Goal: Task Accomplishment & Management: Use online tool/utility

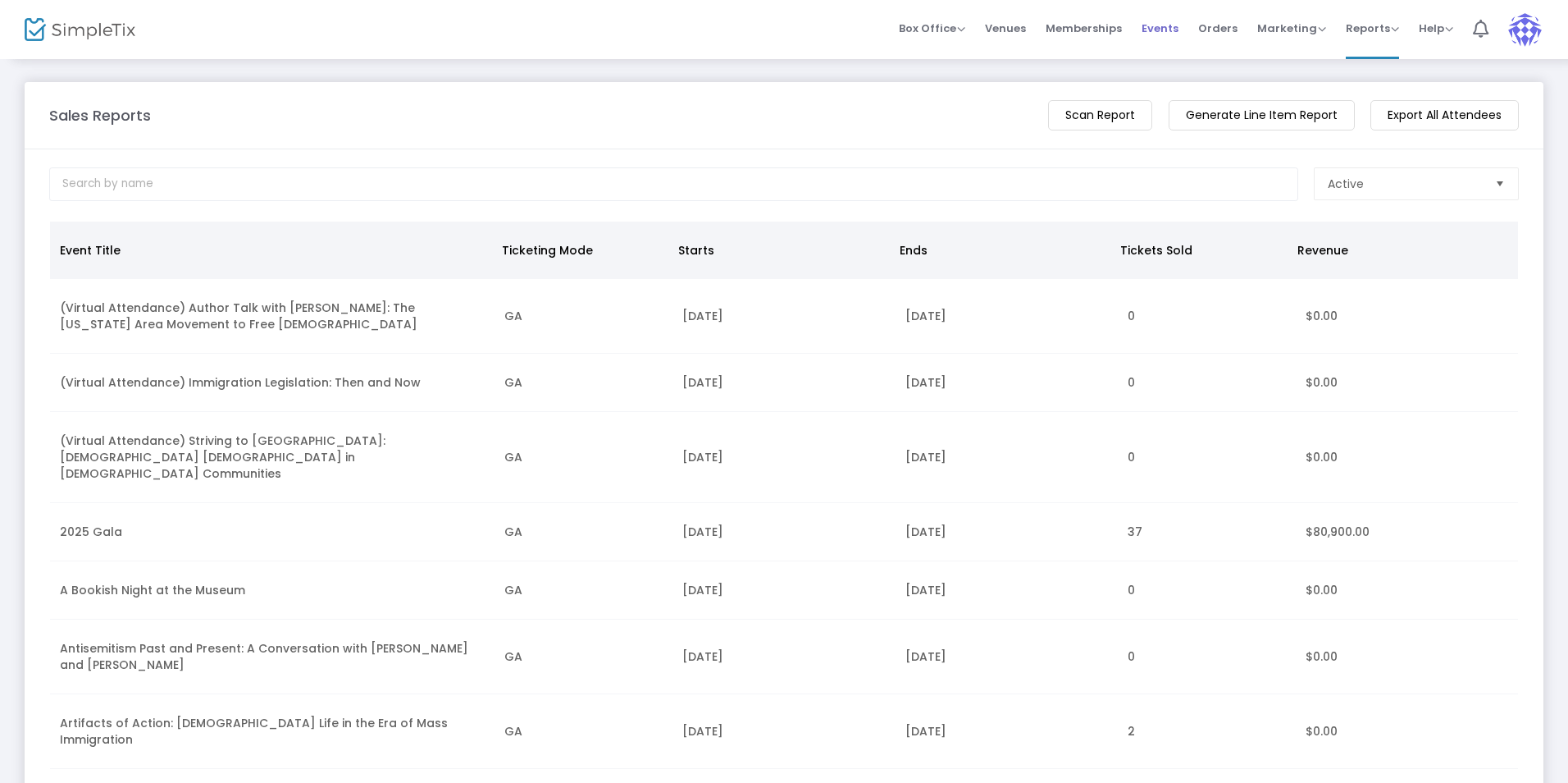
click at [1162, 30] on span "Events" at bounding box center [1159, 28] width 37 height 42
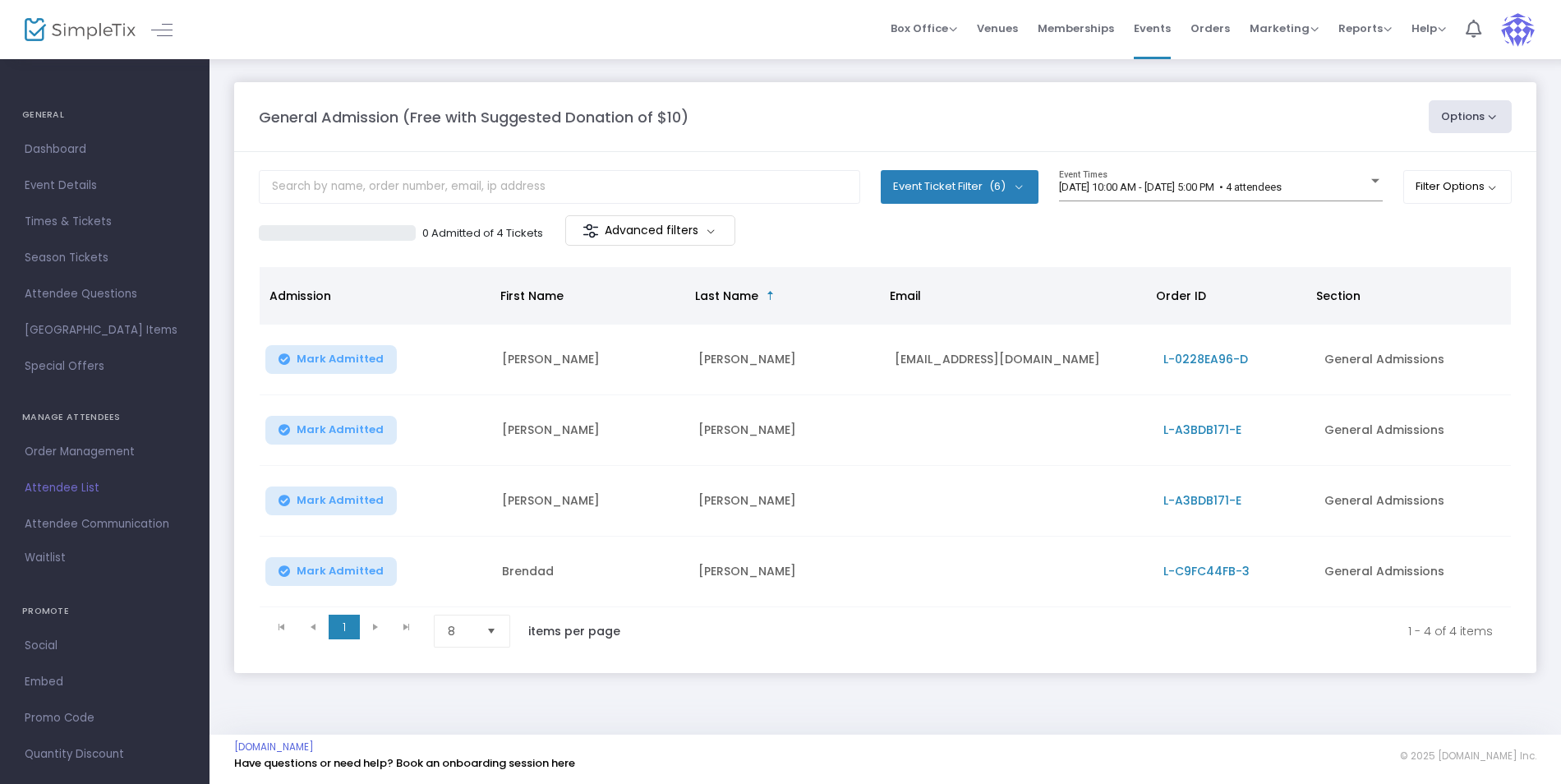
click at [379, 573] on button "Mark Admitted" at bounding box center [331, 571] width 132 height 29
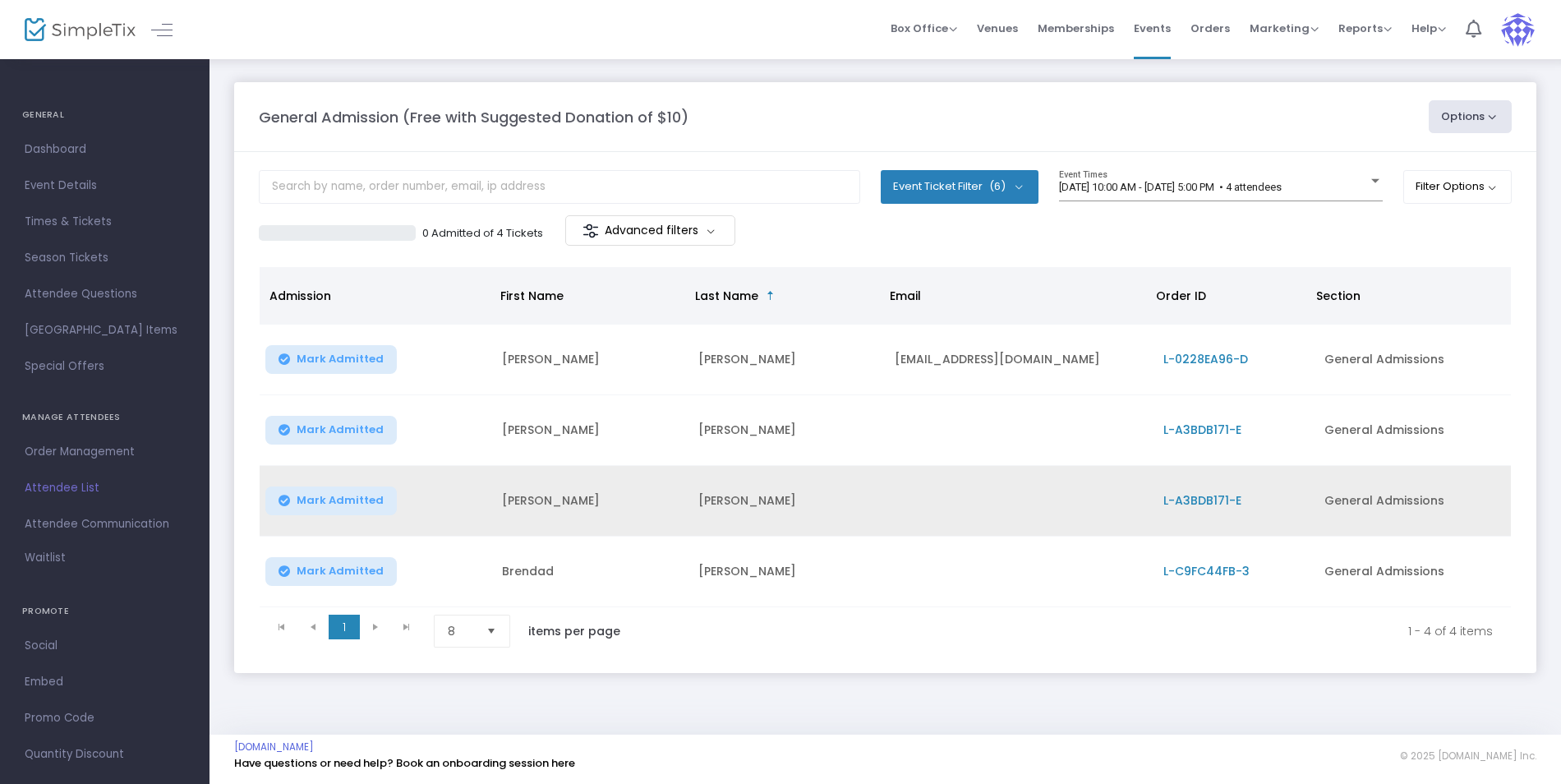
click at [383, 505] on button "Mark Admitted" at bounding box center [331, 500] width 132 height 29
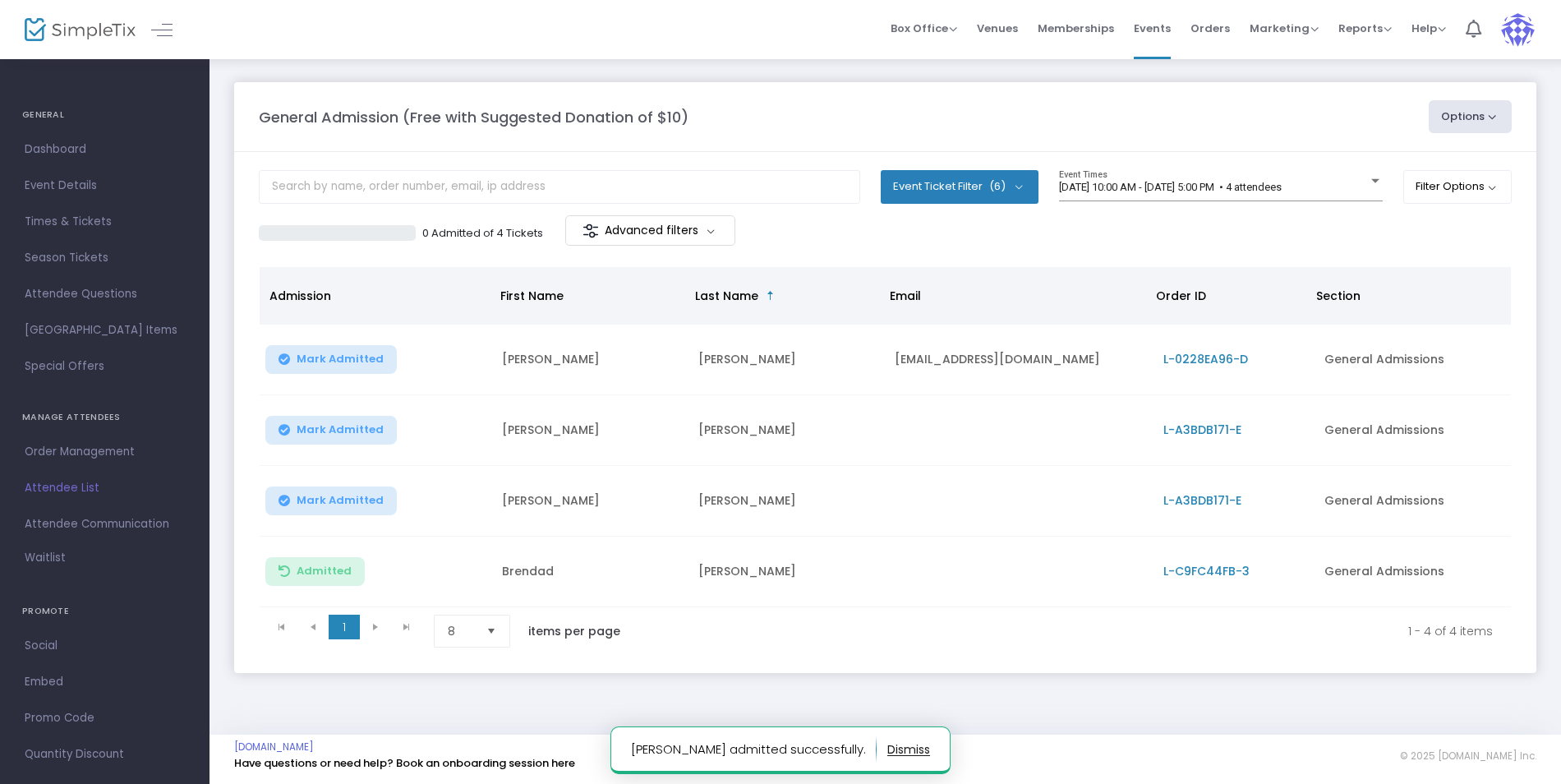
click at [365, 433] on span "Mark Admitted" at bounding box center [339, 430] width 87 height 13
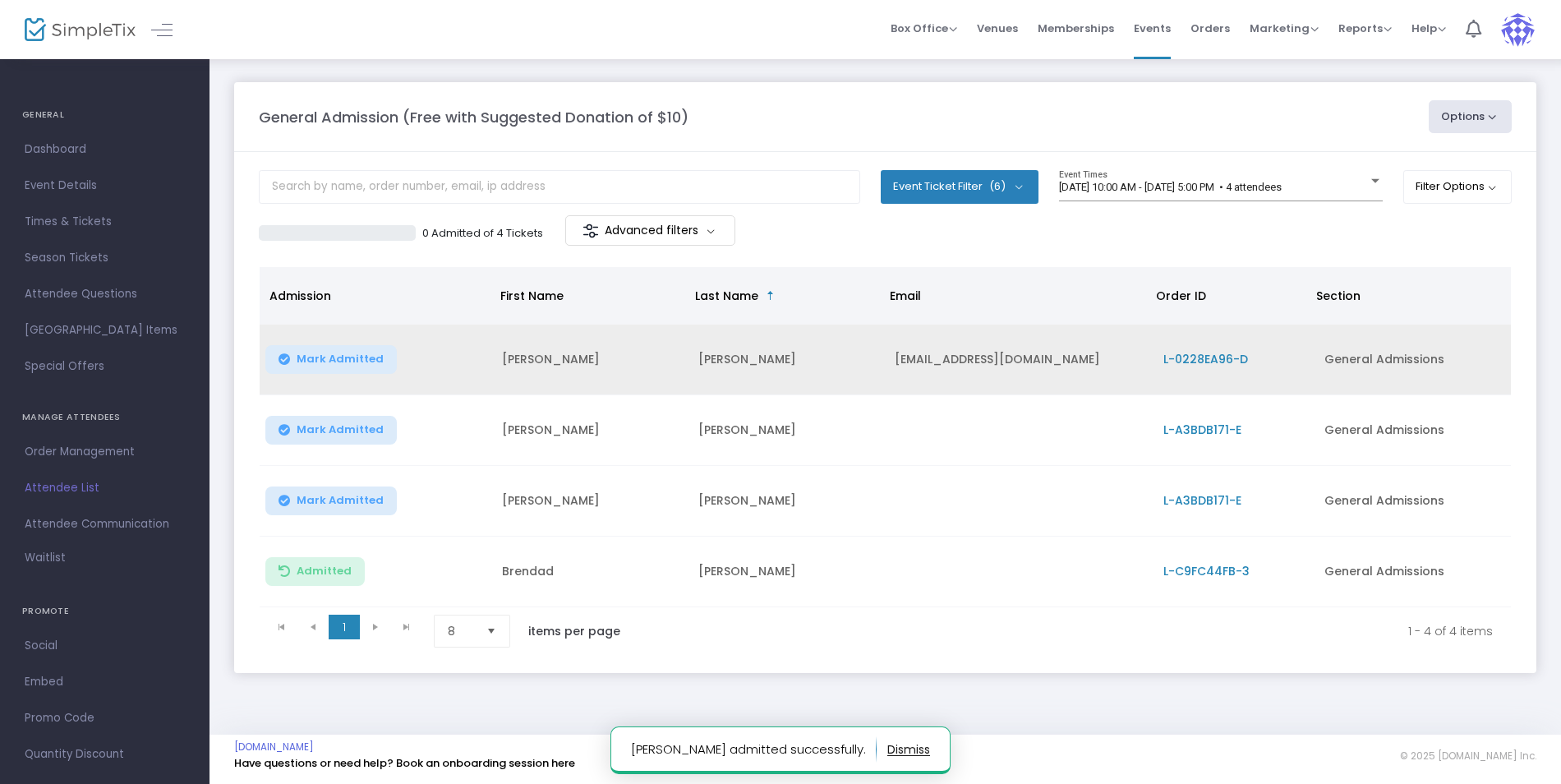
click at [367, 361] on span "Mark Admitted" at bounding box center [339, 359] width 87 height 13
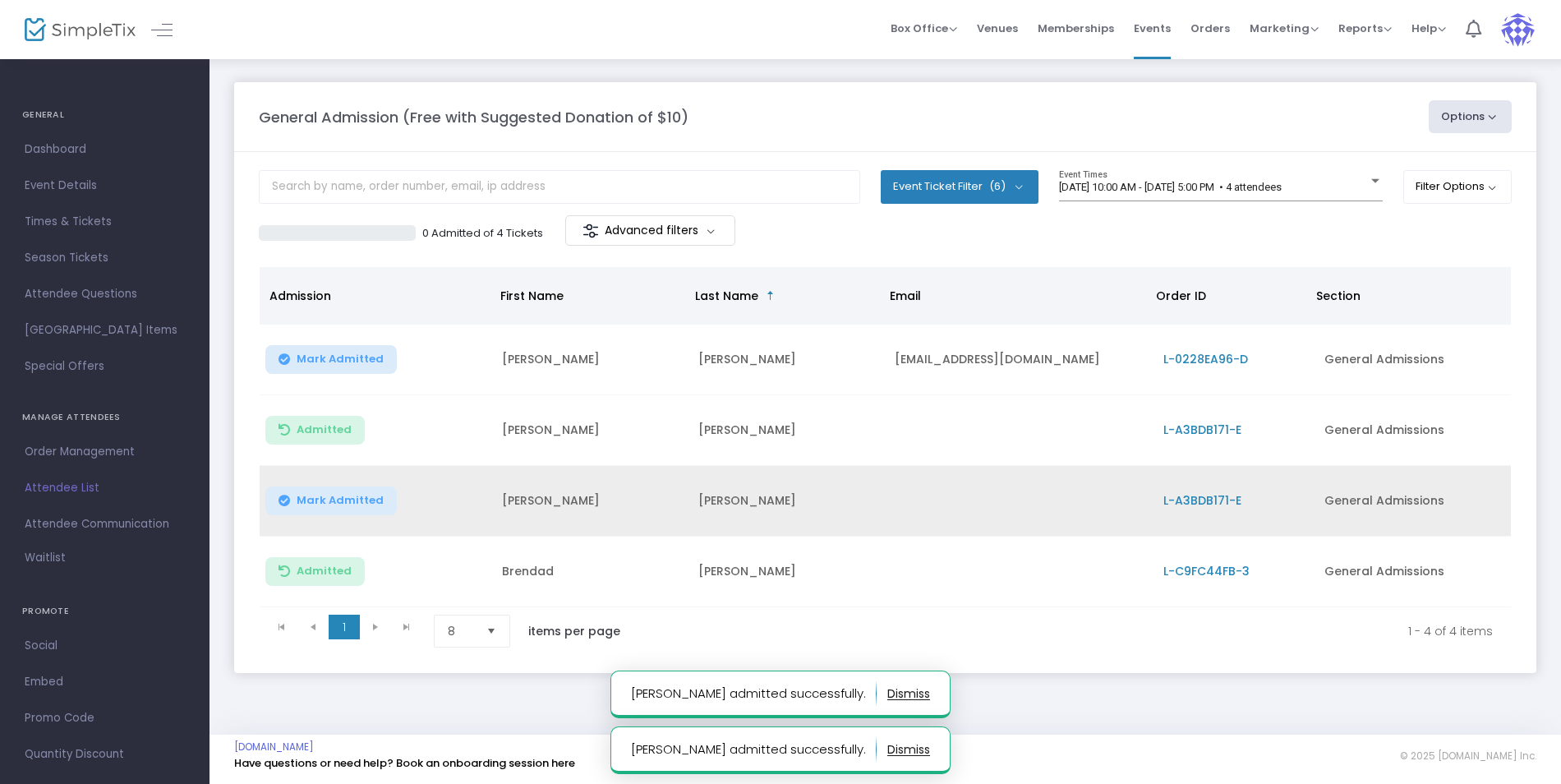
click at [380, 502] on button "Mark Admitted" at bounding box center [331, 500] width 132 height 29
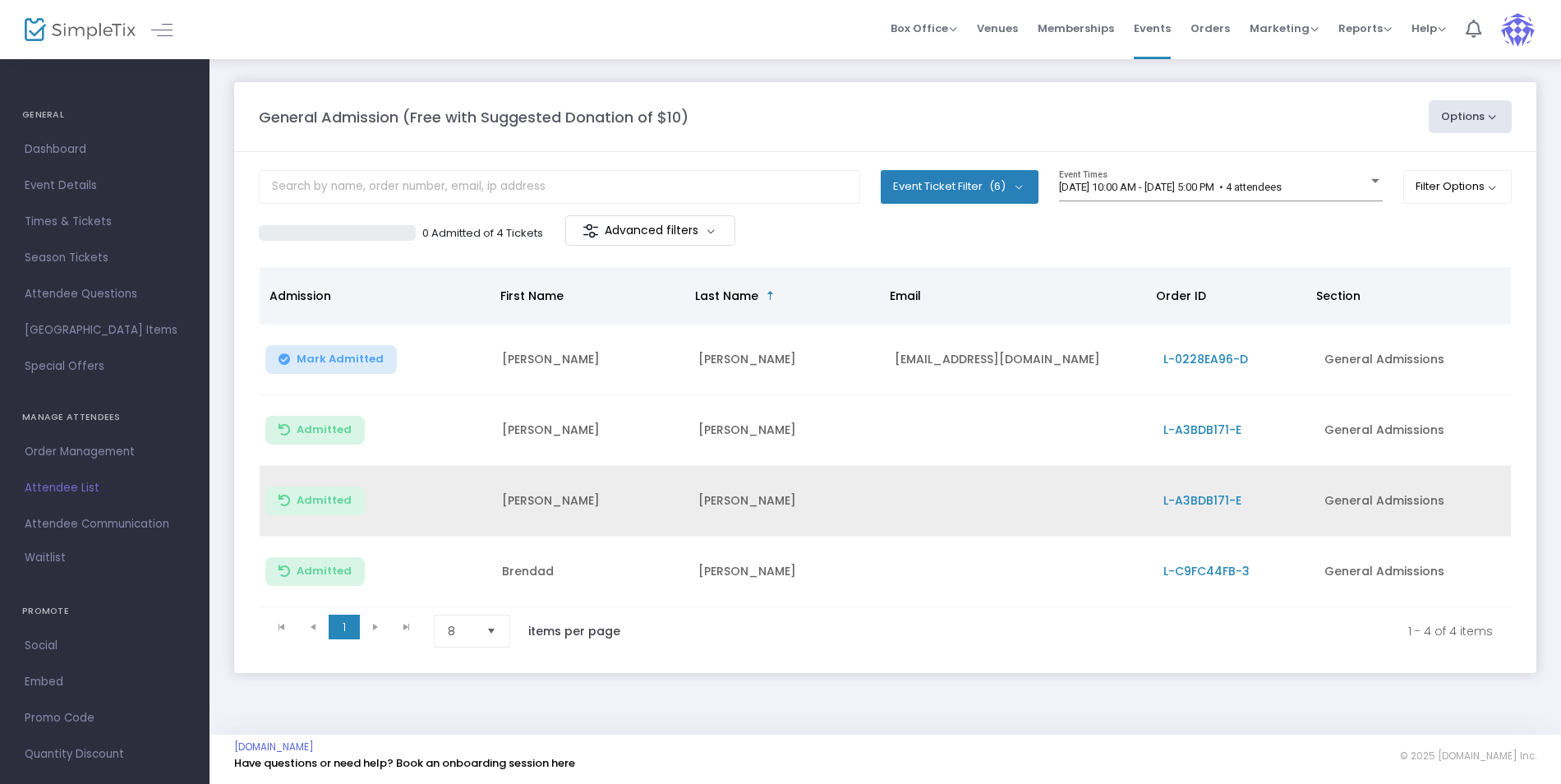
click at [1219, 430] on span "L-A3BDB171-E" at bounding box center [1202, 429] width 78 height 16
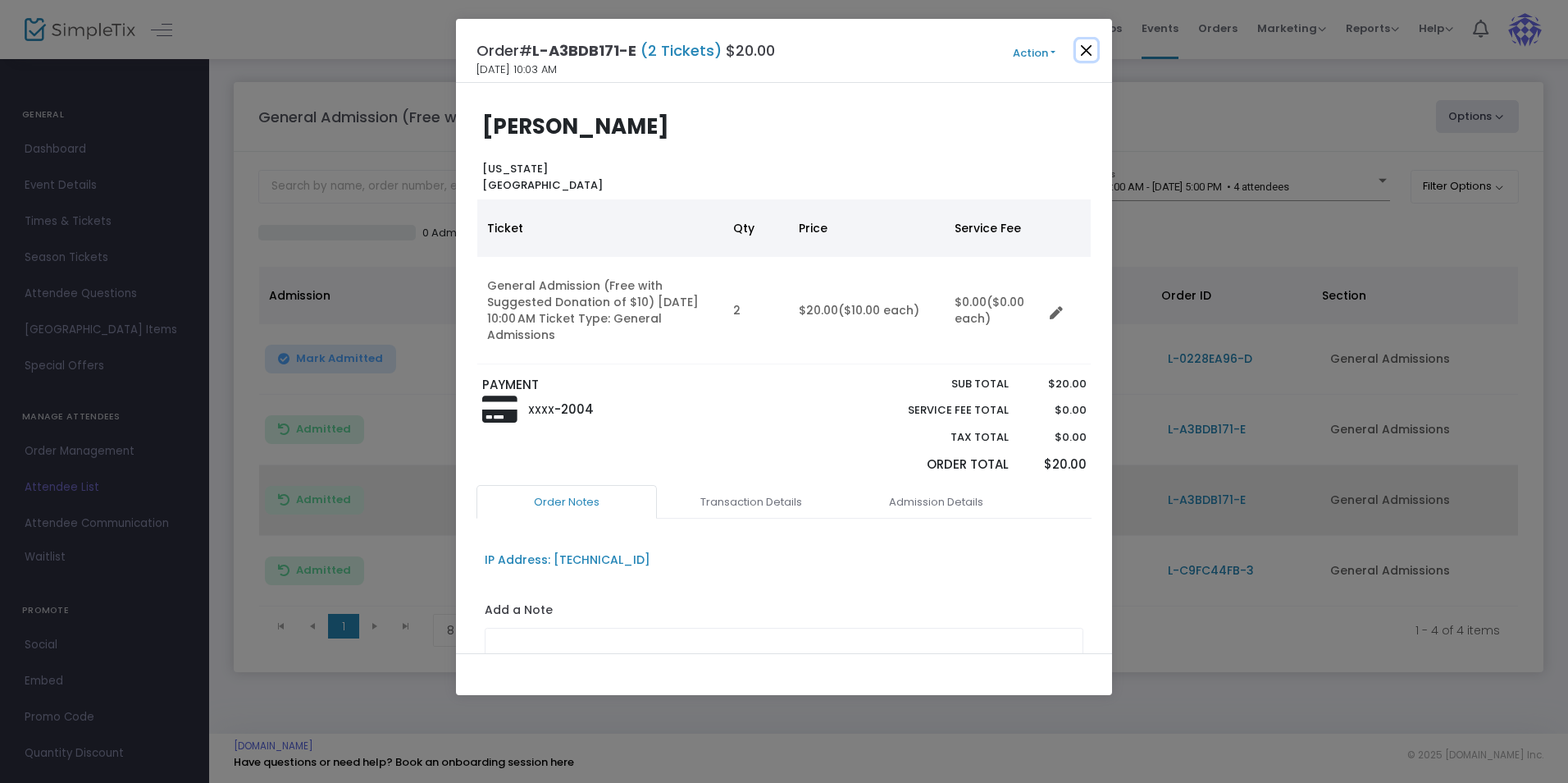
click at [1087, 54] on button "Close" at bounding box center [1086, 50] width 22 height 22
